Goal: Task Accomplishment & Management: Manage account settings

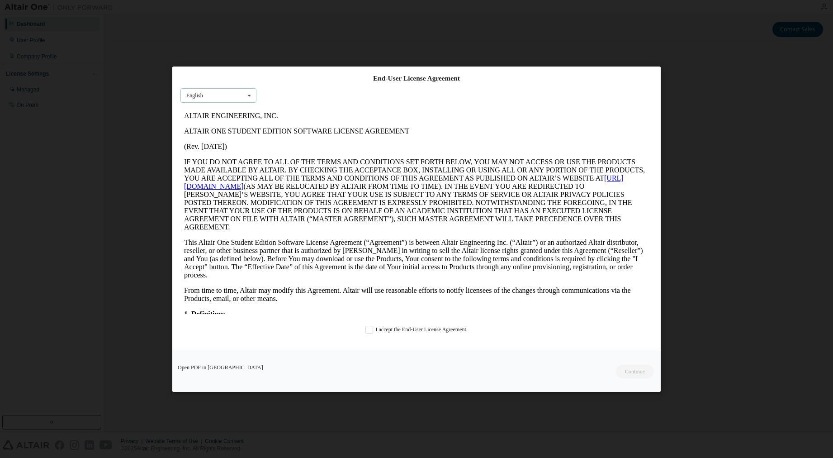
click at [223, 88] on div "English English" at bounding box center [218, 95] width 76 height 15
click at [223, 92] on div "English English" at bounding box center [218, 95] width 76 height 15
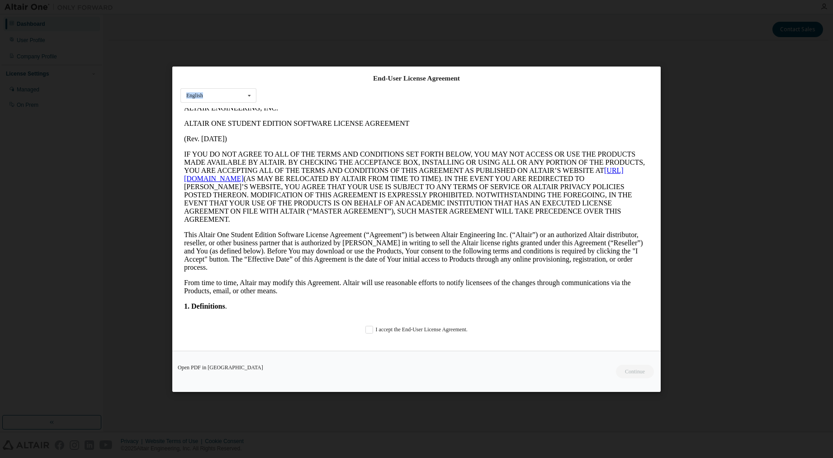
scroll to position [271, 0]
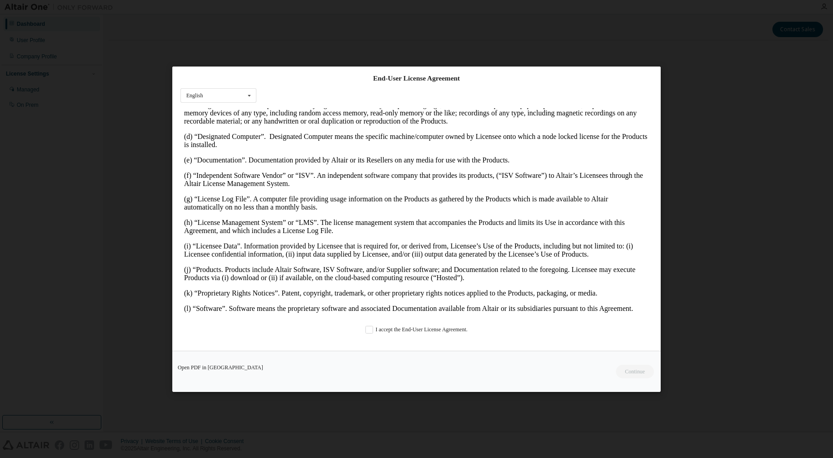
click at [359, 341] on div "End-User License Agreement English English I accept the End-User License Agreem…" at bounding box center [416, 208] width 488 height 284
click at [364, 334] on div "End-User License Agreement English English I accept the End-User License Agreem…" at bounding box center [416, 208] width 488 height 284
click at [365, 331] on label "I accept the End-User License Agreement." at bounding box center [416, 329] width 102 height 8
click at [631, 368] on button "Continue" at bounding box center [634, 371] width 39 height 14
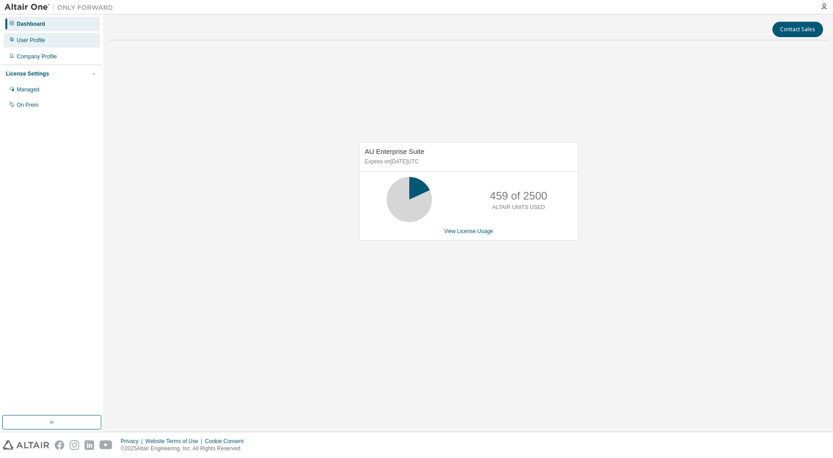
click at [41, 44] on div "User Profile" at bounding box center [52, 40] width 96 height 14
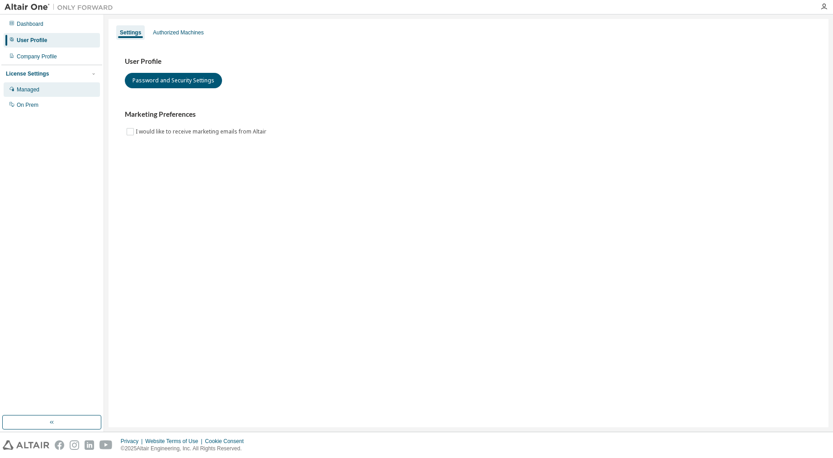
click at [34, 86] on div "Managed" at bounding box center [52, 89] width 96 height 14
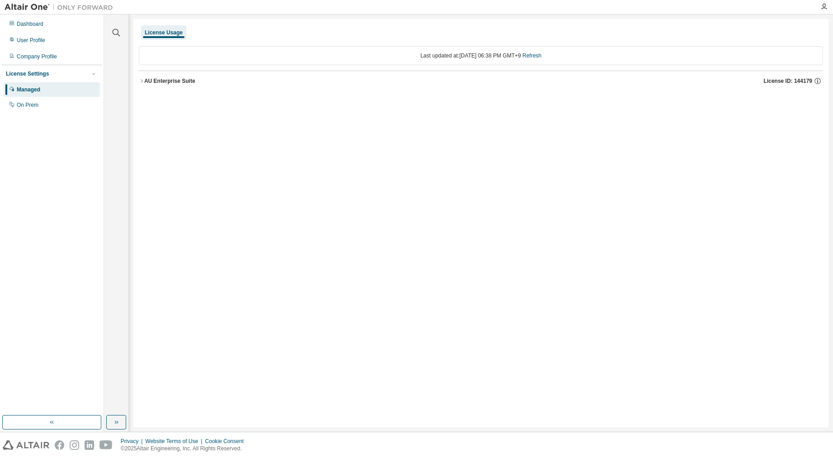
click at [146, 82] on div "AU Enterprise Suite" at bounding box center [169, 80] width 51 height 7
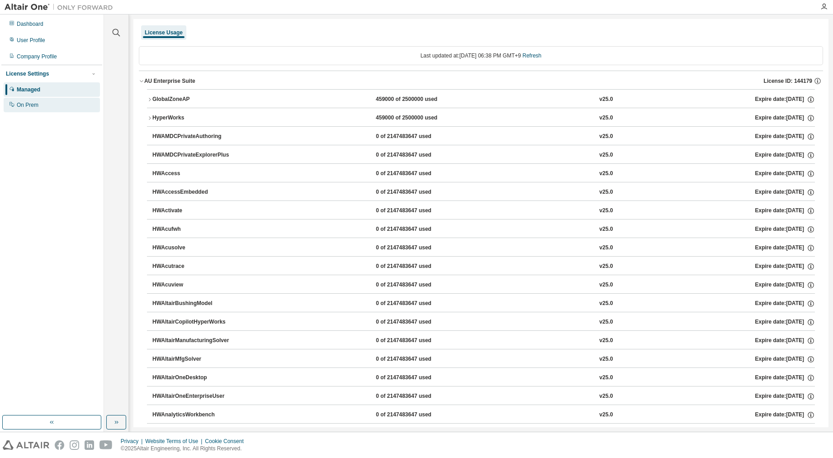
click at [39, 105] on div "On Prem" at bounding box center [52, 105] width 96 height 14
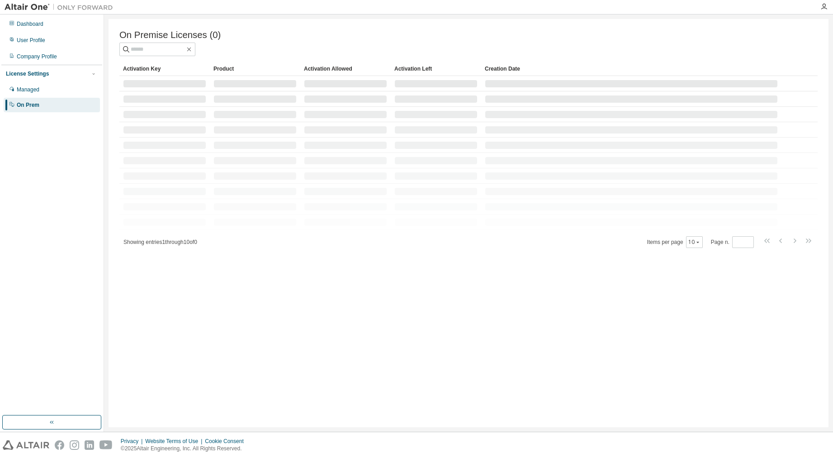
click at [34, 5] on img at bounding box center [61, 7] width 113 height 9
